Goal: Contribute content: Add original content to the website for others to see

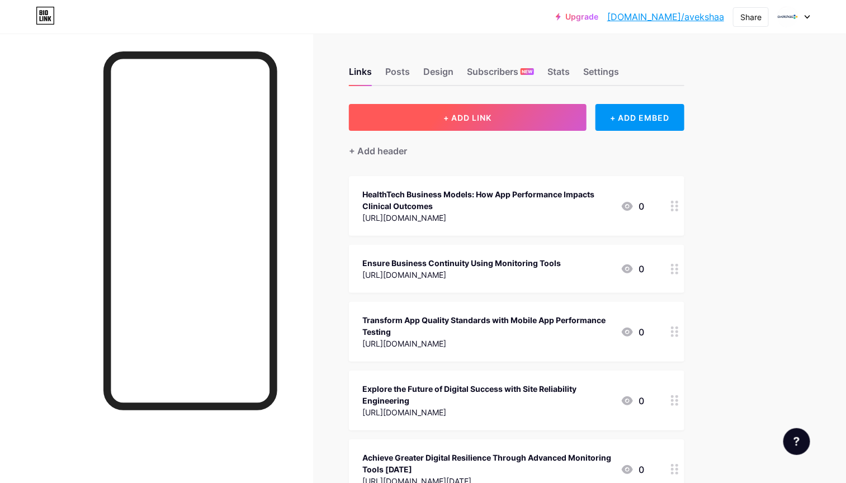
click at [491, 119] on span "+ ADD LINK" at bounding box center [467, 118] width 48 height 10
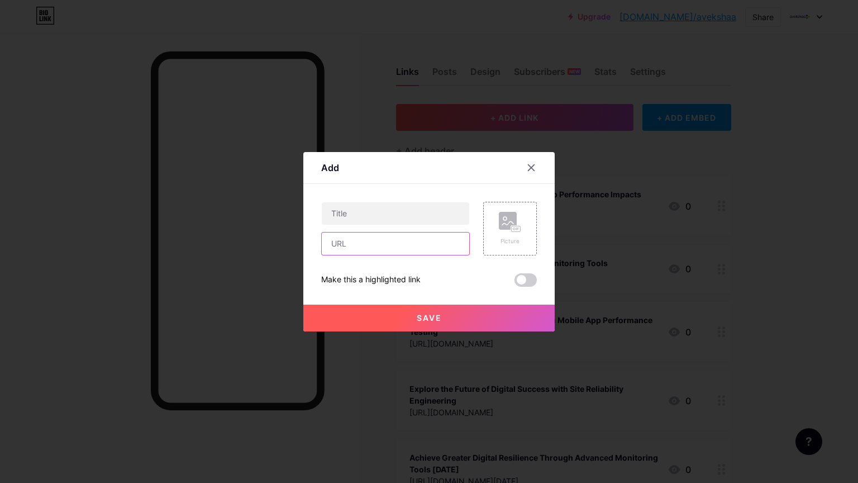
click at [343, 243] on input "text" at bounding box center [396, 243] width 148 height 22
paste input "[URL][DOMAIN_NAME]"
type input "[URL][DOMAIN_NAME]"
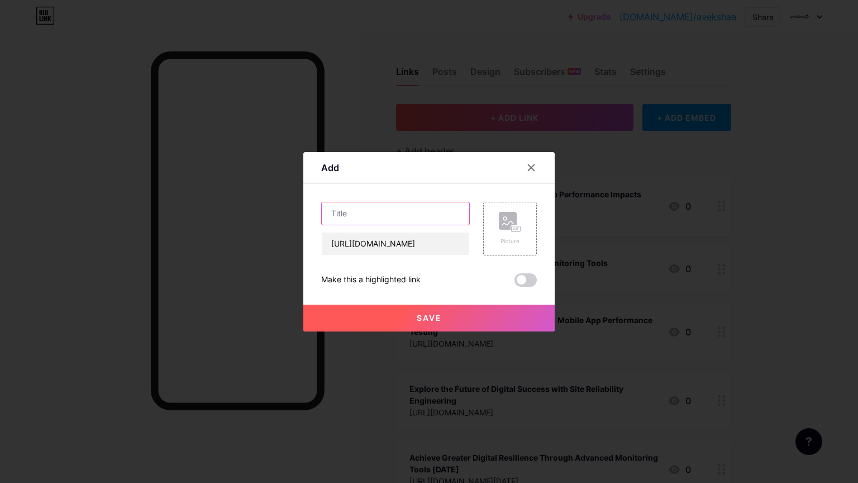
click at [369, 216] on input "text" at bounding box center [396, 213] width 148 height 22
click at [355, 215] on input "text" at bounding box center [396, 213] width 148 height 22
paste input "How Businesses Achieve Reliability through App Performance Monitoring"
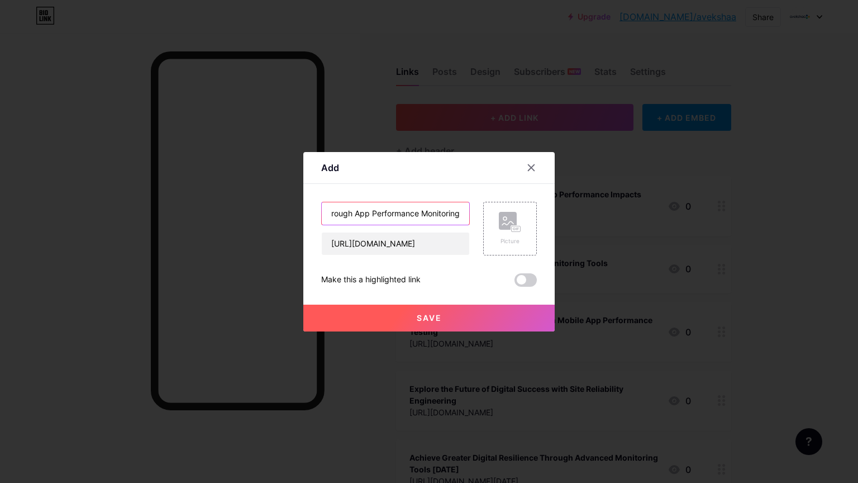
type input "How Businesses Achieve Reliability through App Performance Monitoring"
click at [514, 287] on div "Save" at bounding box center [428, 309] width 251 height 45
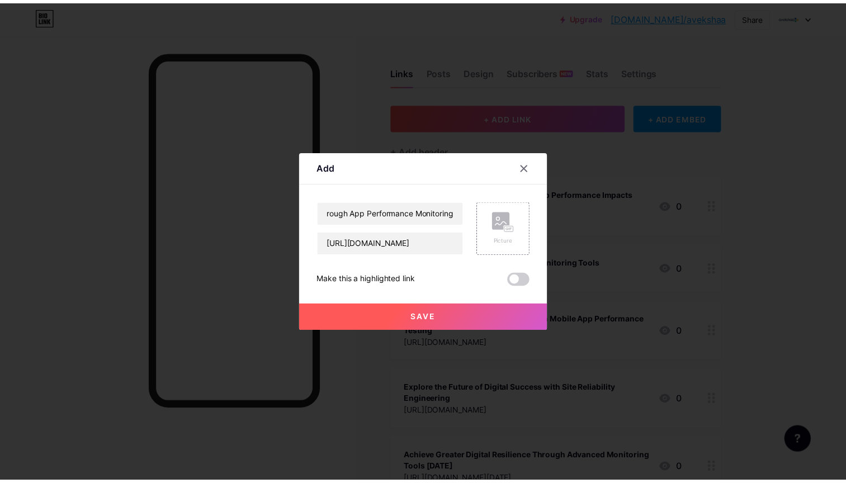
scroll to position [0, 0]
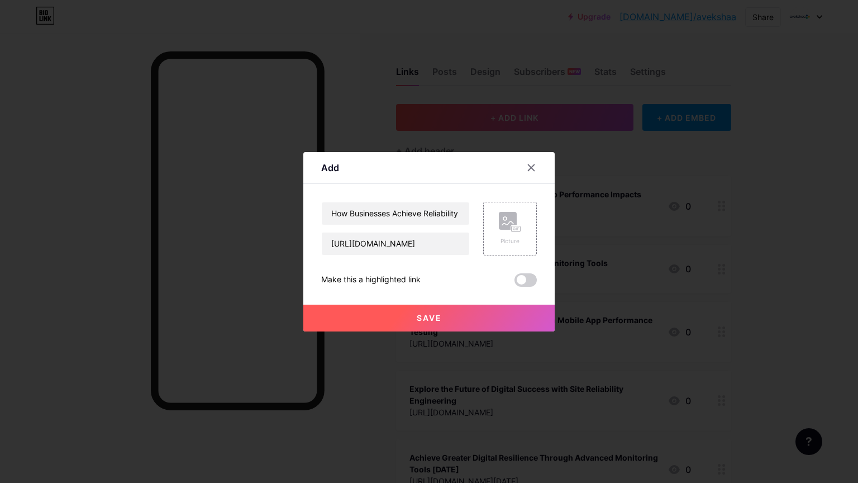
click at [515, 282] on span at bounding box center [526, 279] width 22 height 13
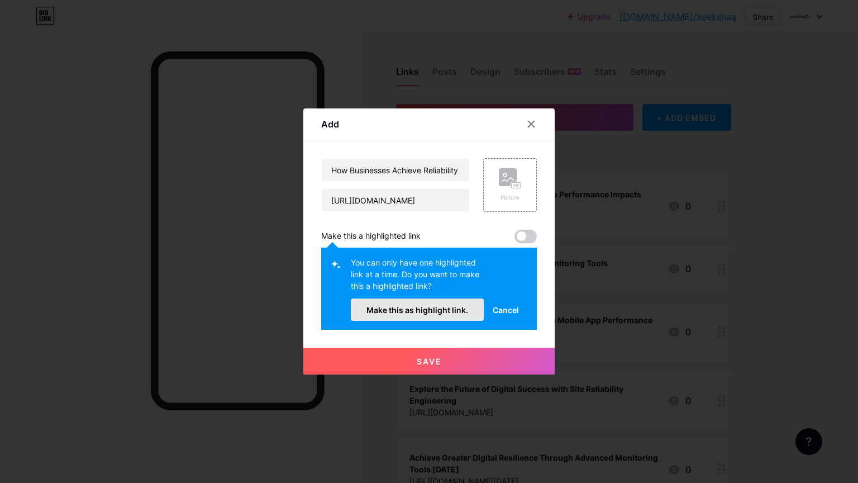
click at [438, 300] on button "Make this as highlight link." at bounding box center [417, 309] width 133 height 22
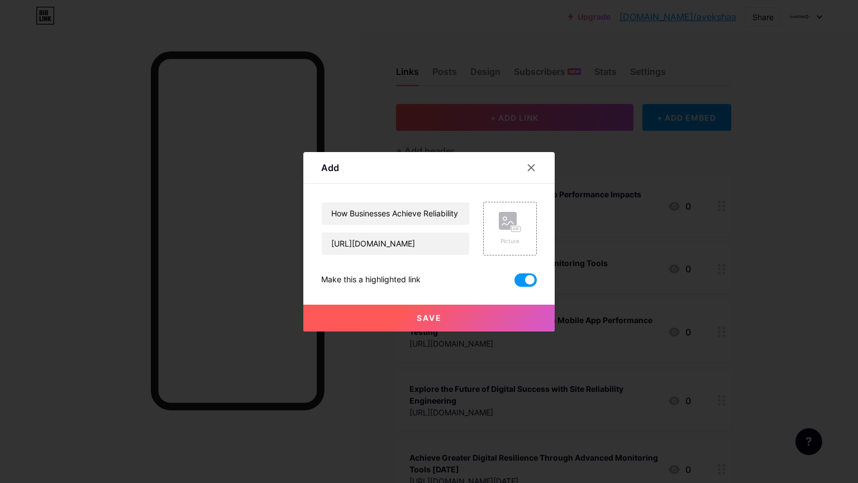
click at [420, 319] on span "Save" at bounding box center [429, 318] width 25 height 10
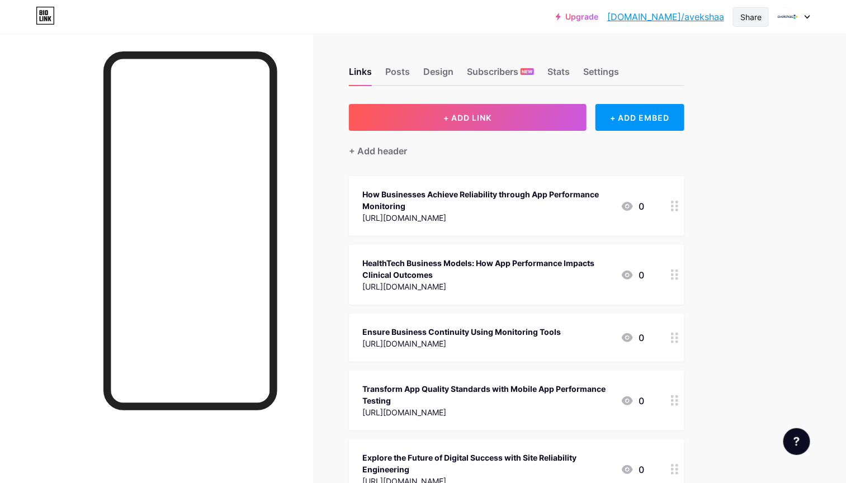
click at [749, 17] on div "Share" at bounding box center [750, 17] width 21 height 12
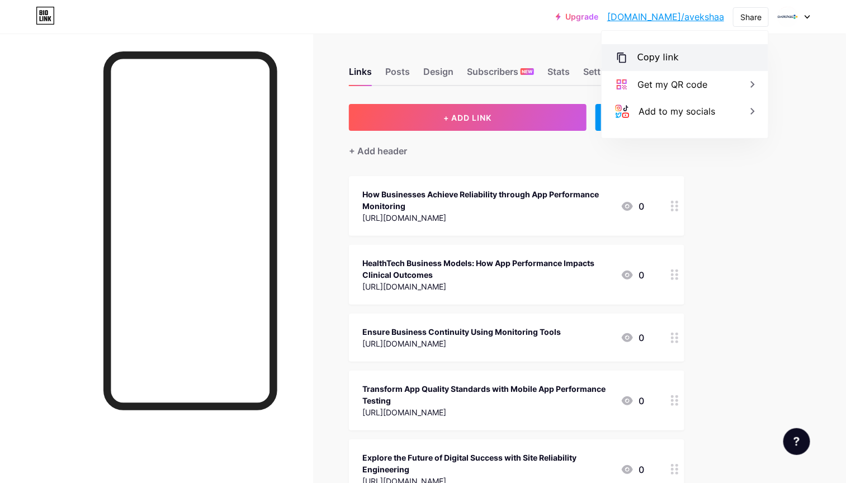
click at [650, 53] on div "Copy link" at bounding box center [657, 57] width 41 height 13
